Goal: Task Accomplishment & Management: Manage account settings

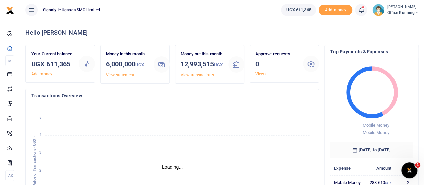
scroll to position [5, 5]
click at [398, 14] on span "Office Running" at bounding box center [403, 13] width 32 height 6
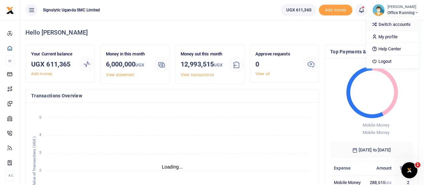
click at [389, 26] on link "Switch accounts" at bounding box center [392, 24] width 53 height 9
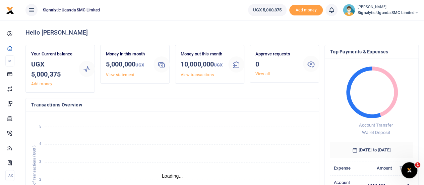
scroll to position [5, 5]
click at [373, 10] on span "Signalytic Uganda SMC Limited" at bounding box center [388, 13] width 61 height 6
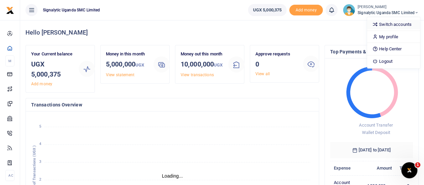
click at [385, 27] on link "Switch accounts" at bounding box center [393, 24] width 53 height 9
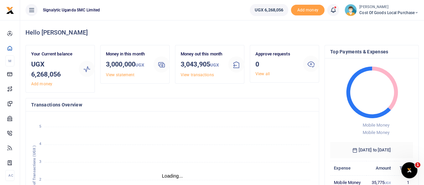
scroll to position [5, 5]
click at [382, 8] on small "[PERSON_NAME]" at bounding box center [388, 7] width 59 height 6
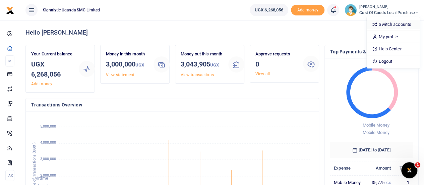
click at [390, 23] on link "Switch accounts" at bounding box center [393, 24] width 53 height 9
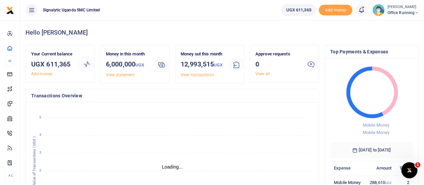
scroll to position [5, 5]
click at [401, 7] on small "[PERSON_NAME]" at bounding box center [403, 7] width 32 height 6
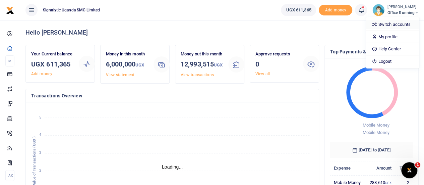
click at [389, 22] on link "Switch accounts" at bounding box center [392, 24] width 53 height 9
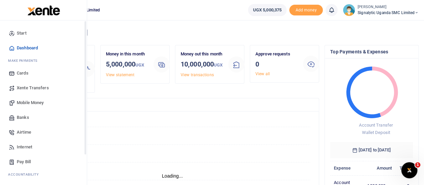
click at [34, 87] on span "Xente Transfers" at bounding box center [33, 87] width 32 height 7
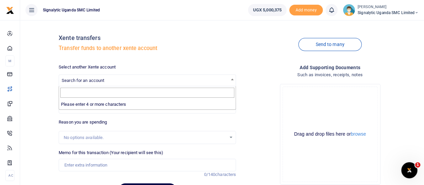
click at [95, 78] on span "Search for an account" at bounding box center [83, 80] width 43 height 5
type input "sign"
select select "3284"
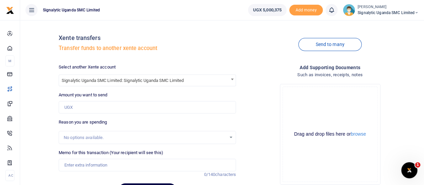
click at [221, 81] on span "Signalytic Uganda SMC Limited: Signalytic Uganda SMC Limited" at bounding box center [147, 80] width 177 height 10
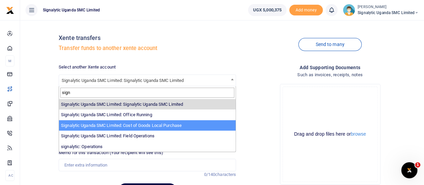
type input "sign"
select select "3285"
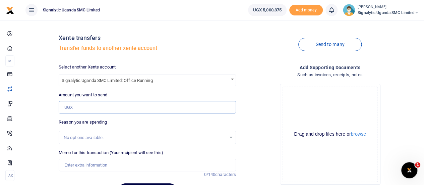
click at [98, 111] on input "Amount you want to send" at bounding box center [147, 107] width 177 height 13
type input "3,000,000"
click at [47, 122] on div "Xente transfers Transfer funds to another xente account Send to many Select ano…" at bounding box center [222, 113] width 398 height 176
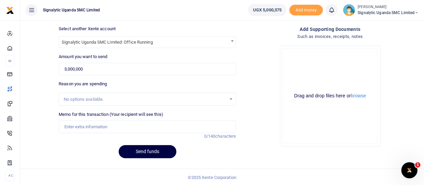
scroll to position [39, 0]
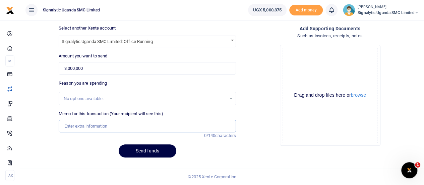
click at [95, 126] on input "Memo for this transaction (Your recipient will see this)" at bounding box center [147, 126] width 177 height 13
click at [158, 153] on button "Send funds" at bounding box center [148, 150] width 58 height 13
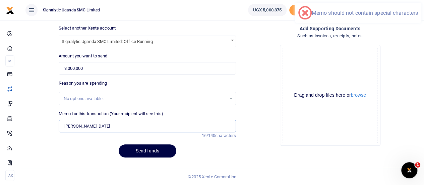
click at [84, 126] on input "Lucas 19/09/2025" at bounding box center [147, 126] width 177 height 13
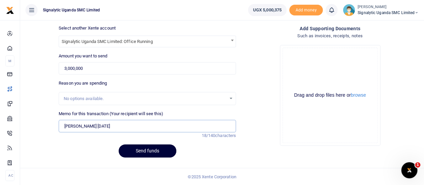
type input "Lucas 19 sept 2025"
click at [151, 150] on button "Send funds" at bounding box center [148, 150] width 58 height 13
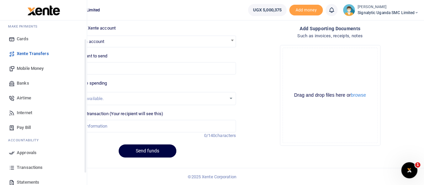
scroll to position [69, 0]
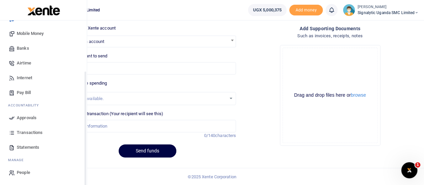
click at [32, 116] on span "Approvals" at bounding box center [27, 117] width 20 height 7
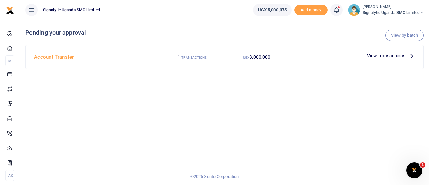
click at [387, 54] on span "View transactions" at bounding box center [386, 55] width 38 height 7
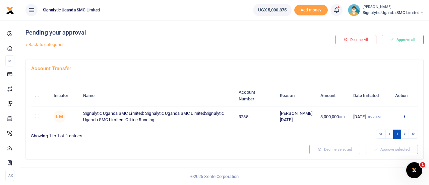
click at [405, 115] on icon at bounding box center [404, 116] width 4 height 5
click at [374, 129] on link "Approve" at bounding box center [380, 126] width 53 height 9
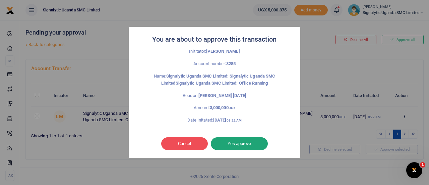
click at [246, 146] on button "Yes approve" at bounding box center [239, 143] width 57 height 13
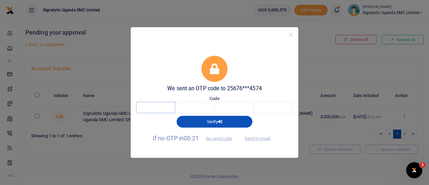
click at [151, 108] on input "text" at bounding box center [155, 107] width 39 height 11
type input "9"
type input "4"
type input "8"
type input "5"
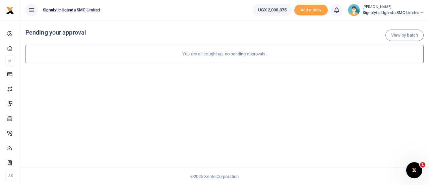
click at [401, 7] on small "[PERSON_NAME]" at bounding box center [393, 7] width 61 height 6
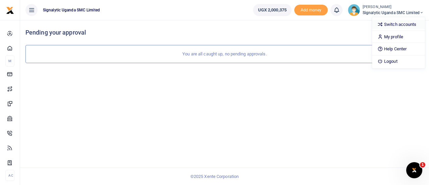
click at [397, 26] on link "Switch accounts" at bounding box center [398, 24] width 53 height 9
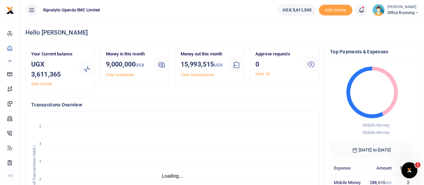
scroll to position [5, 5]
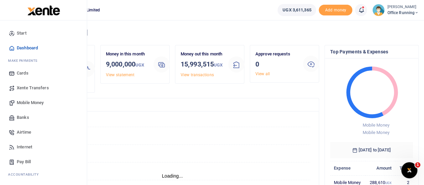
click at [25, 100] on span "Mobile Money" at bounding box center [30, 102] width 27 height 7
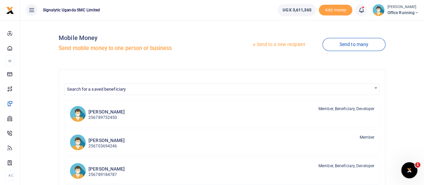
click at [272, 45] on link "Send to a new recipient" at bounding box center [278, 45] width 87 height 12
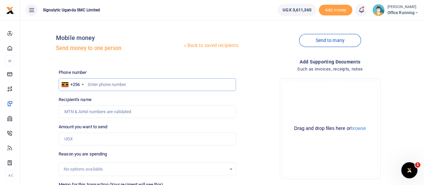
click at [125, 87] on input "text" at bounding box center [147, 84] width 177 height 13
paste input "701816728"
type input "701816728"
type input "Anthony Mugunya"
type input "701816728"
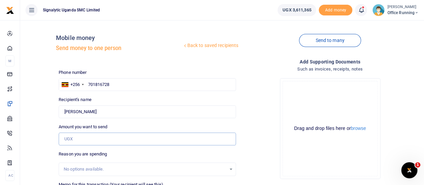
click at [83, 142] on input "Amount you want to send" at bounding box center [147, 138] width 177 height 13
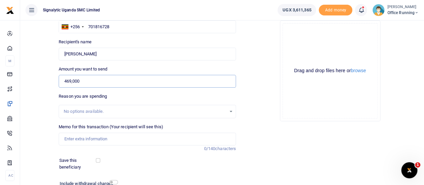
scroll to position [67, 0]
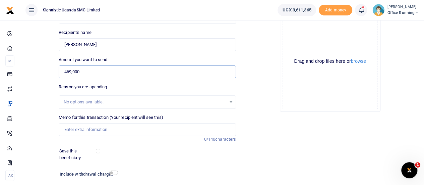
type input "469,000"
click at [84, 129] on input "Memo for this transaction (Your recipient will see this)" at bounding box center [147, 129] width 177 height 13
paste input "PROC00057"
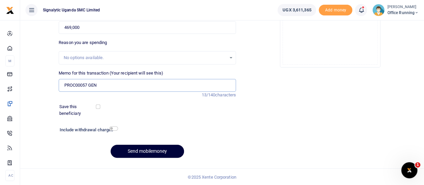
type input "PROC00057 GEN"
click at [159, 147] on button "Send mobilemoney" at bounding box center [147, 150] width 73 height 13
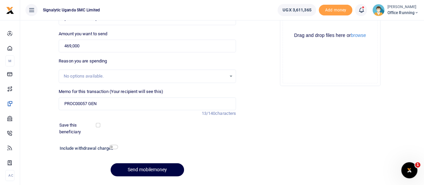
scroll to position [111, 0]
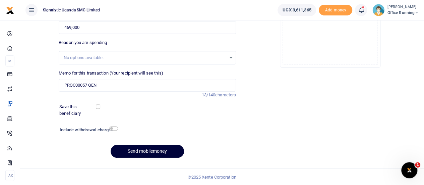
type input "701816728"
click at [151, 145] on button "Send mobilemoney" at bounding box center [147, 150] width 73 height 13
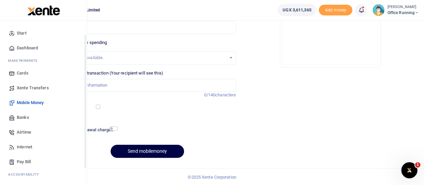
scroll to position [69, 0]
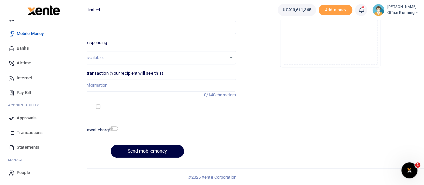
click at [30, 117] on span "Approvals" at bounding box center [27, 117] width 20 height 7
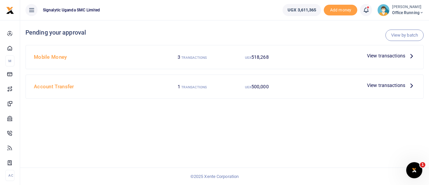
click at [392, 57] on span "View transactions" at bounding box center [386, 55] width 38 height 7
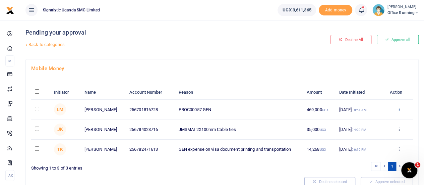
click at [400, 107] on icon at bounding box center [399, 109] width 4 height 5
click at [377, 119] on link "Approve" at bounding box center [374, 119] width 53 height 9
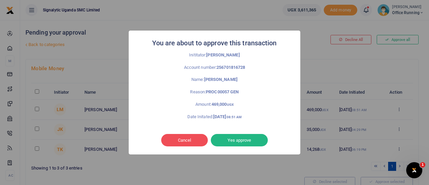
click at [255, 137] on button "Yes approve" at bounding box center [239, 140] width 57 height 13
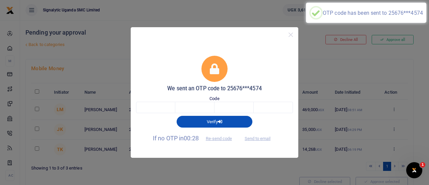
drag, startPoint x: 212, startPoint y: 33, endPoint x: 324, endPoint y: 56, distance: 113.7
click at [324, 56] on div "We sent an OTP code to 25676***4574 Code Verify If no OTP in 00:28 Re-send code…" at bounding box center [214, 92] width 429 height 185
click at [147, 108] on input "text" at bounding box center [155, 107] width 39 height 11
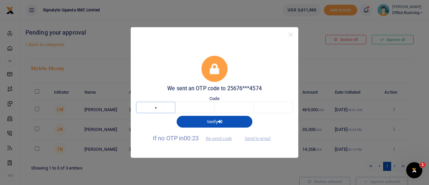
type input "7"
type input "6"
type input "5"
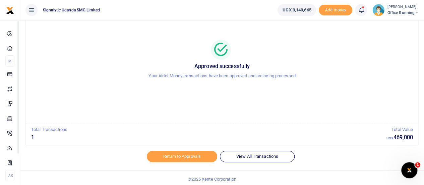
scroll to position [39, 0]
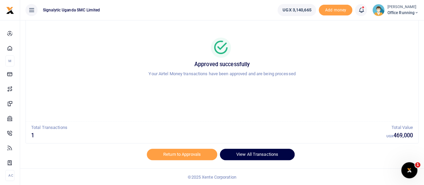
click at [250, 157] on link "View All Transactions" at bounding box center [257, 153] width 75 height 11
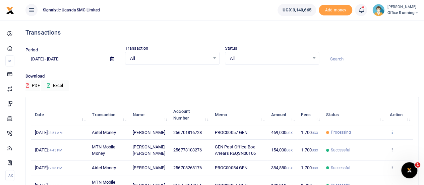
click at [390, 134] on icon at bounding box center [392, 131] width 4 height 5
click at [366, 144] on link "View details" at bounding box center [367, 146] width 53 height 9
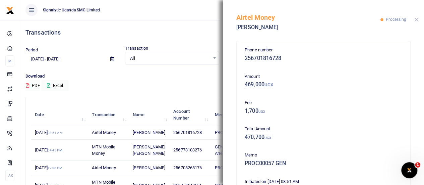
click at [416, 20] on button "Close" at bounding box center [416, 19] width 4 height 4
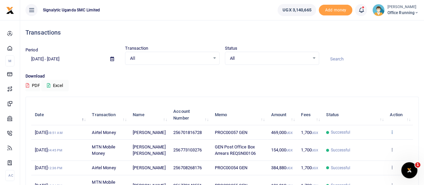
click at [390, 134] on icon at bounding box center [392, 131] width 4 height 5
click at [365, 147] on link "View details" at bounding box center [367, 146] width 53 height 9
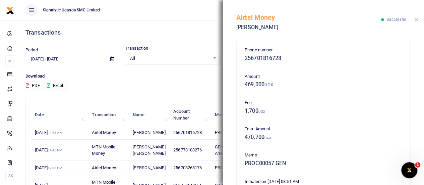
click at [417, 18] on button "Close" at bounding box center [416, 19] width 4 height 4
